Goal: Information Seeking & Learning: Understand process/instructions

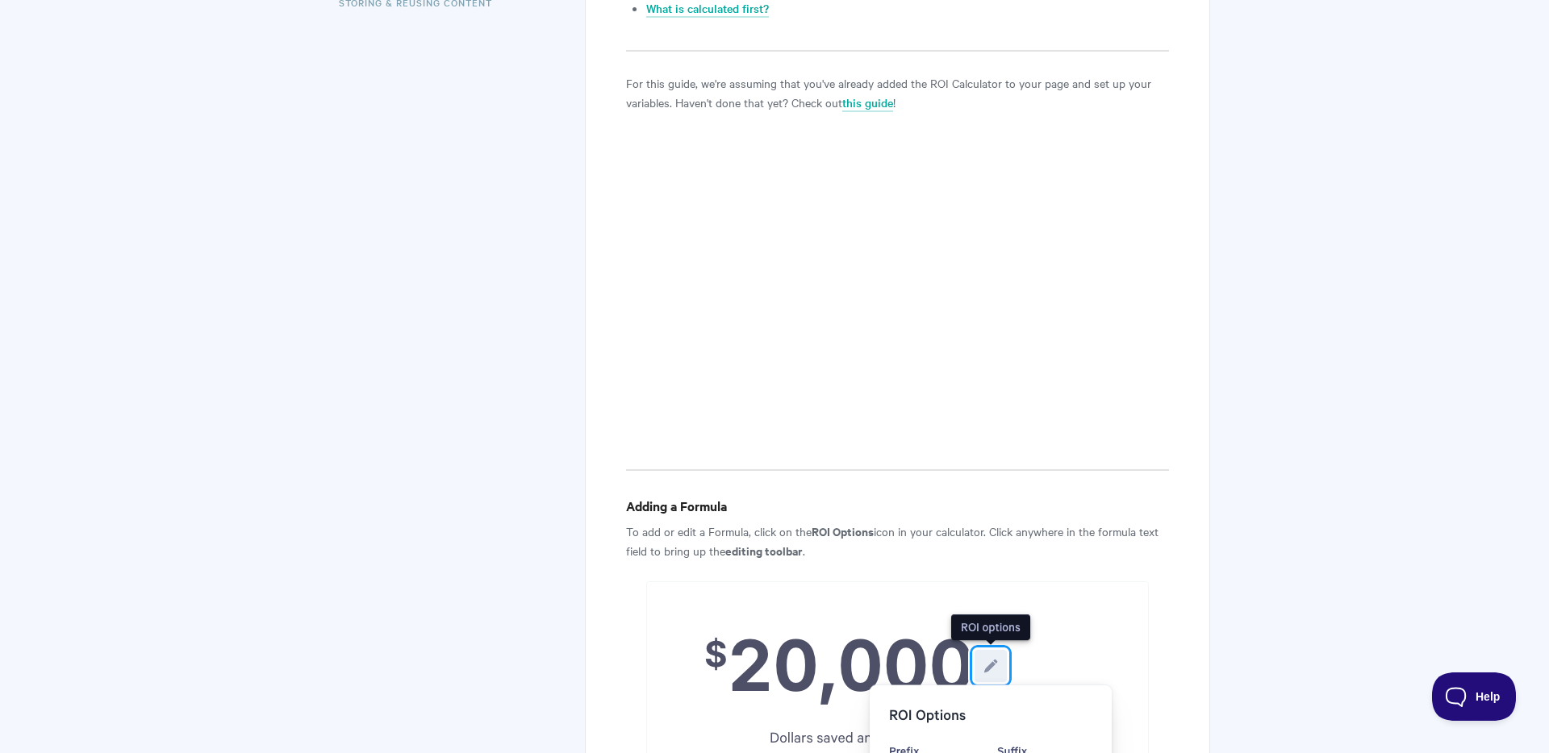
scroll to position [667, 0]
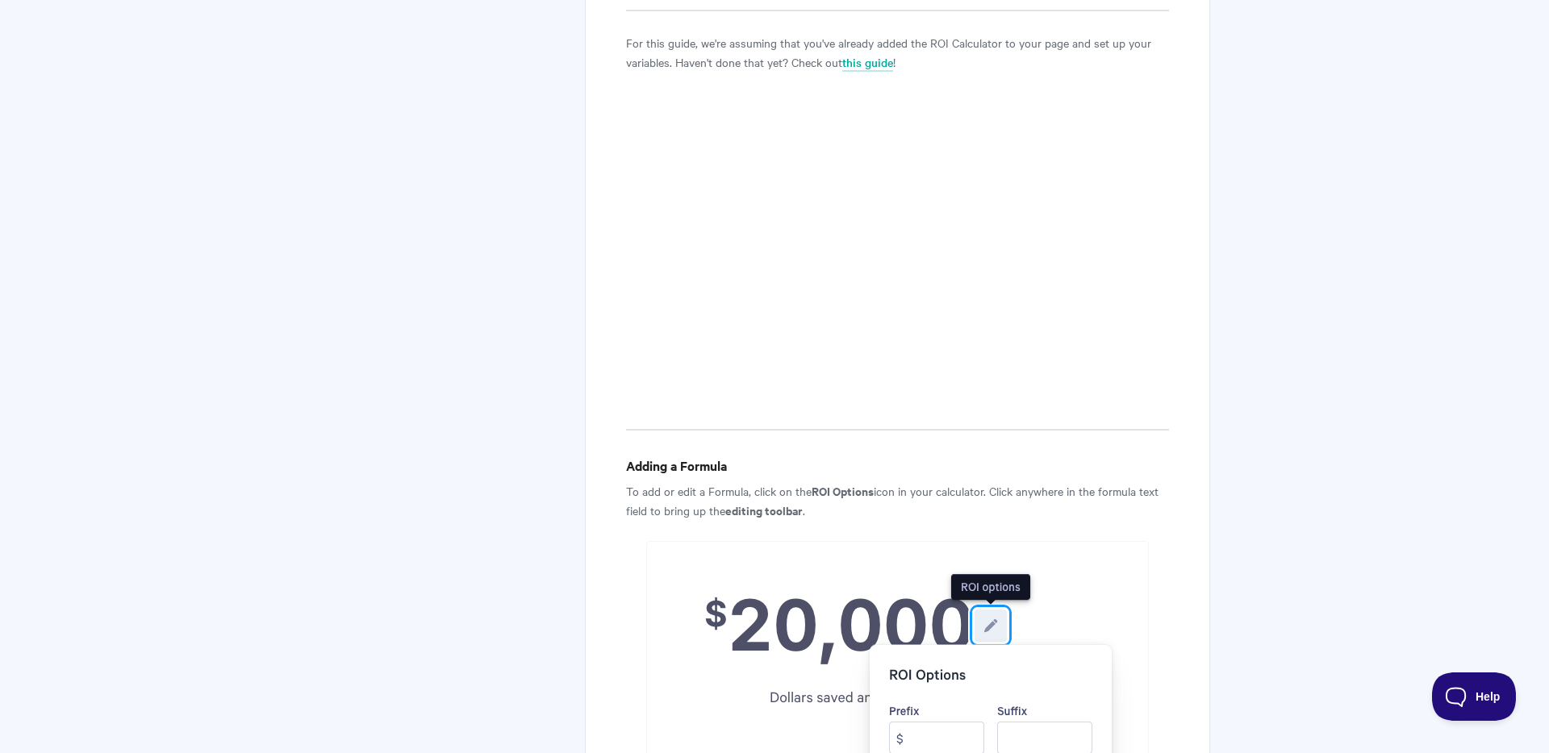
drag, startPoint x: 1007, startPoint y: 464, endPoint x: 896, endPoint y: 380, distance: 138.7
click at [1007, 464] on h4 "Adding a Formula" at bounding box center [897, 466] width 543 height 20
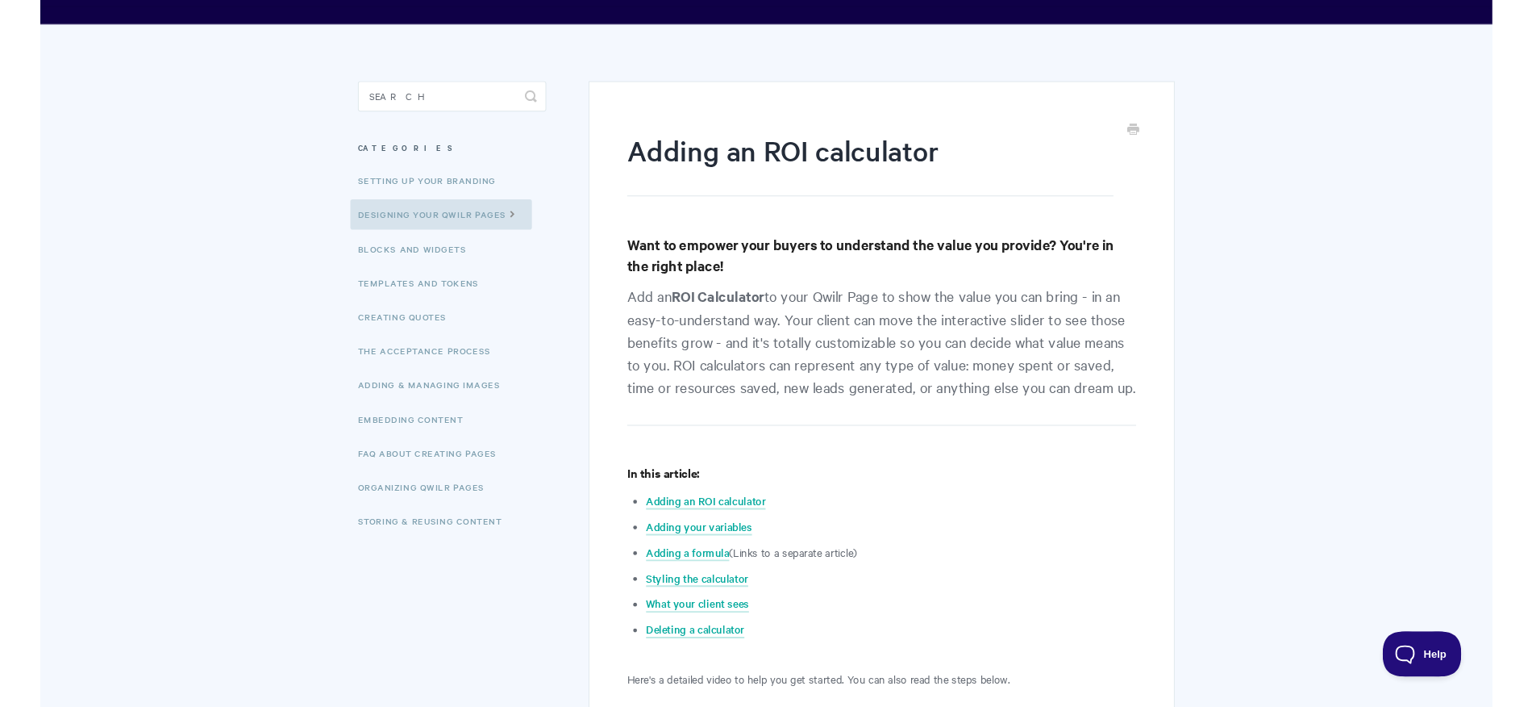
scroll to position [75, 0]
